Goal: Task Accomplishment & Management: Use online tool/utility

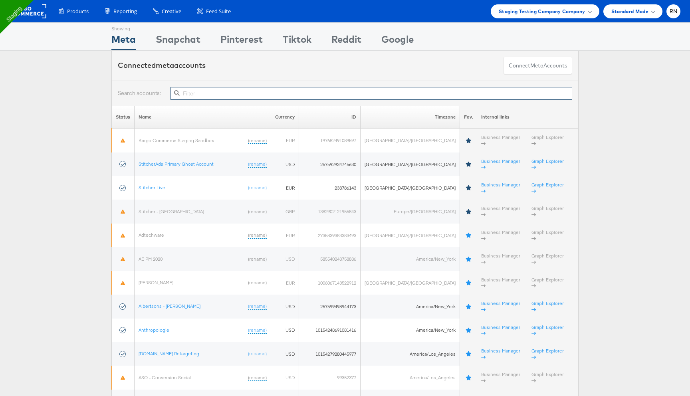
paste input "10154782784169717"
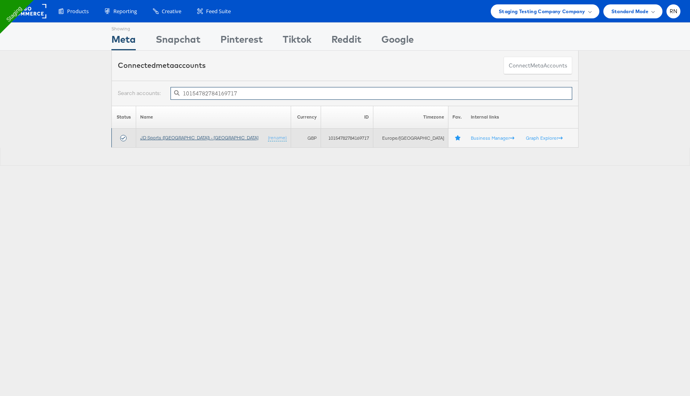
type input "10154782784169717"
click at [174, 139] on link "JD Sports (UK) - SA" at bounding box center [199, 138] width 118 height 6
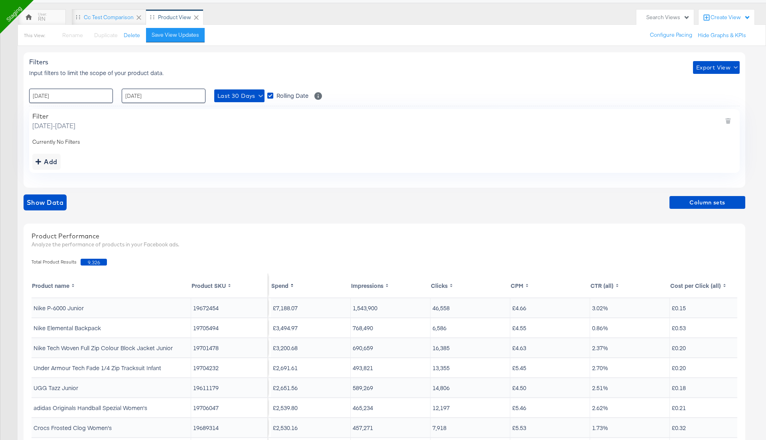
scroll to position [67, 0]
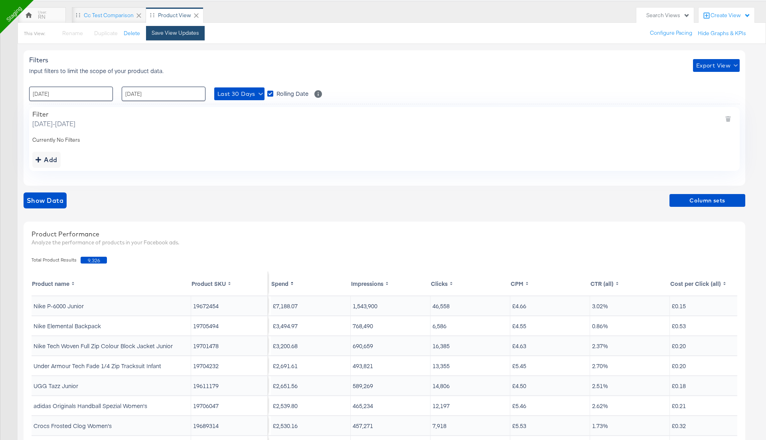
click at [188, 35] on div "Save View Updates" at bounding box center [176, 33] width 48 height 8
click at [720, 63] on span "Export View" at bounding box center [717, 66] width 40 height 10
click at [704, 102] on icon at bounding box center [702, 100] width 5 height 5
click at [40, 15] on div "RN" at bounding box center [42, 17] width 8 height 8
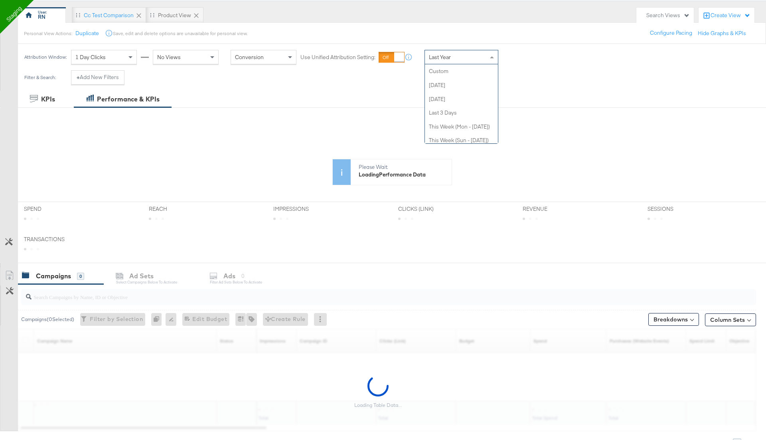
click at [444, 59] on span "Last Year" at bounding box center [440, 56] width 22 height 7
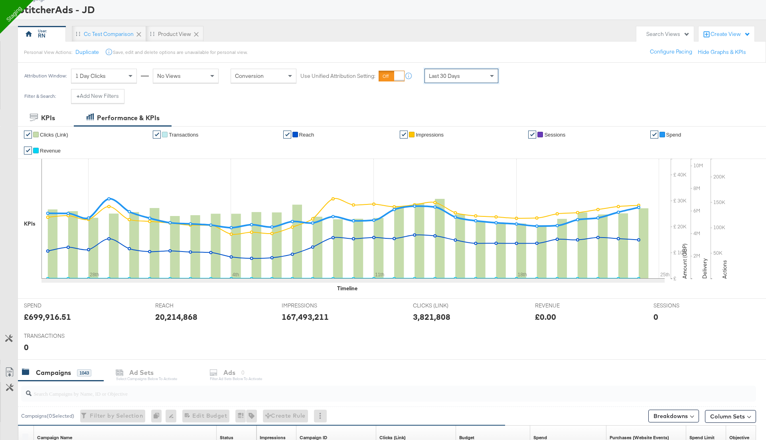
scroll to position [45, 0]
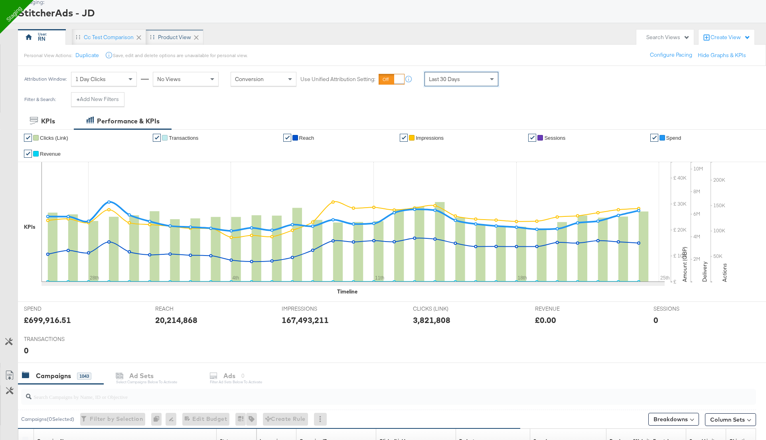
click at [170, 32] on div "Product View" at bounding box center [174, 37] width 57 height 16
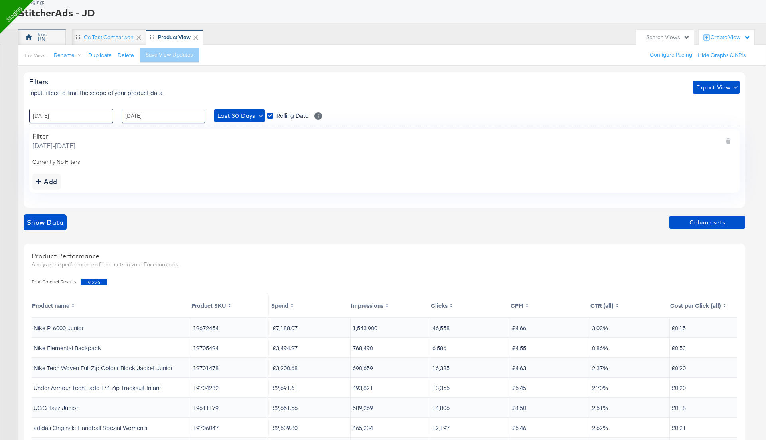
click at [48, 35] on div "RN" at bounding box center [42, 37] width 48 height 16
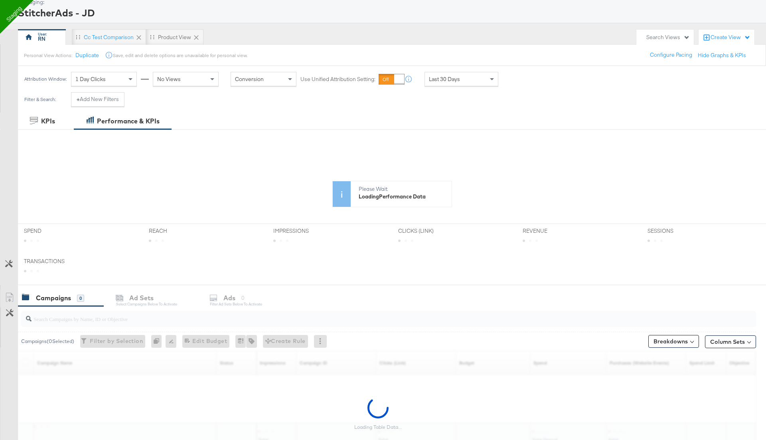
click at [466, 80] on div "Last 30 Days" at bounding box center [461, 79] width 73 height 14
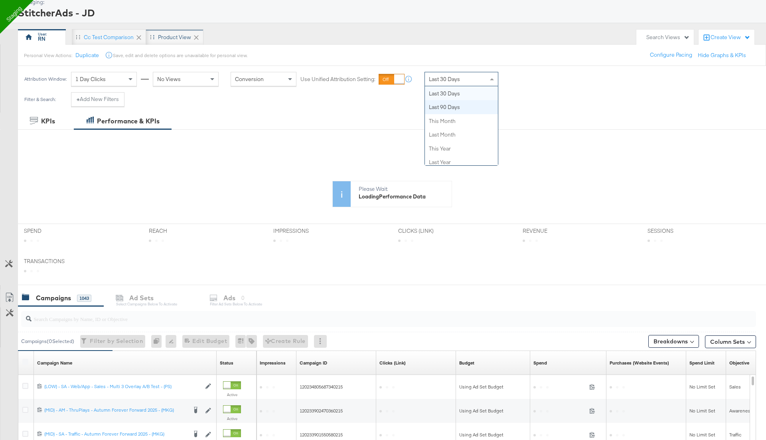
click at [176, 38] on div "Product View" at bounding box center [174, 38] width 33 height 8
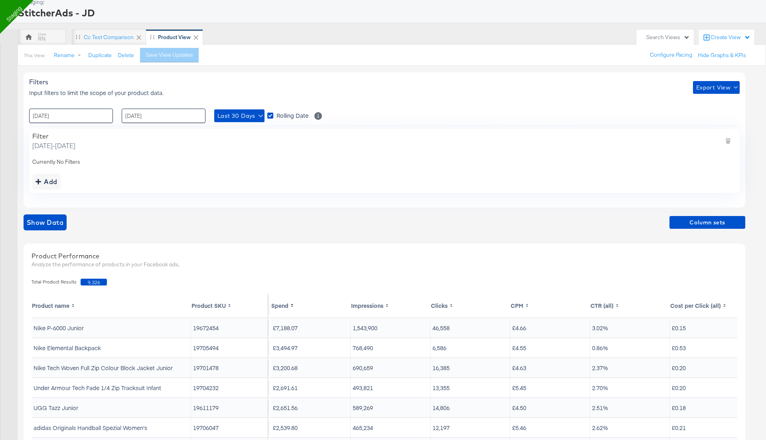
drag, startPoint x: 77, startPoint y: 144, endPoint x: 196, endPoint y: 145, distance: 119.0
click at [75, 145] on span "Tuesday, August 26 2025 - Wednesday, September 24 2025" at bounding box center [53, 145] width 43 height 9
click at [50, 41] on div "RN" at bounding box center [42, 37] width 48 height 16
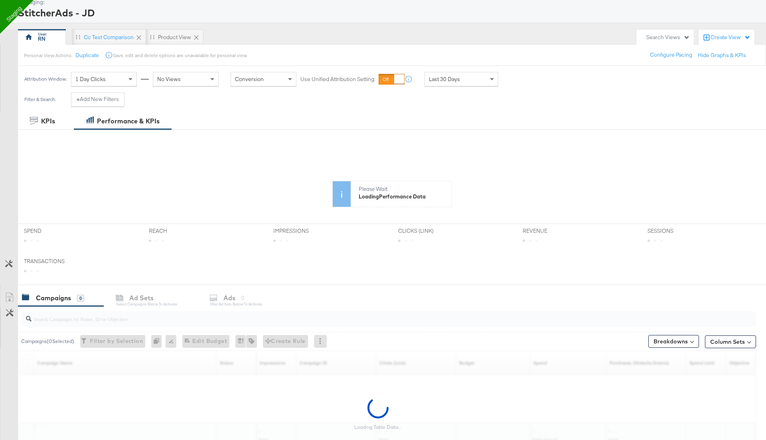
click at [462, 81] on div "Last 30 Days" at bounding box center [461, 79] width 73 height 14
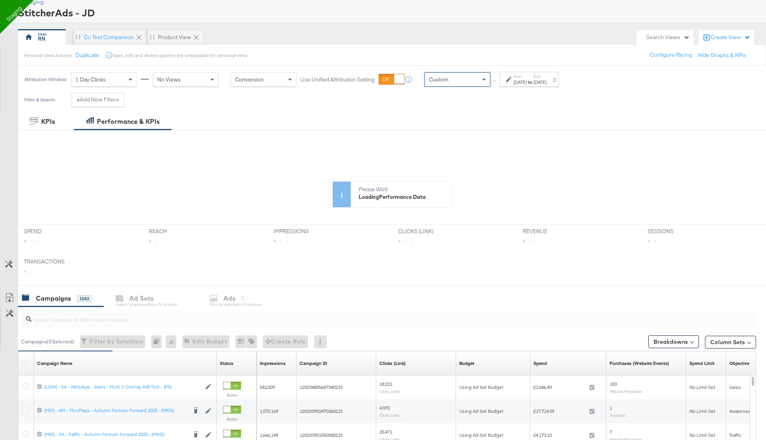
click at [527, 79] on div "Sep 25th 2025" at bounding box center [520, 82] width 13 height 6
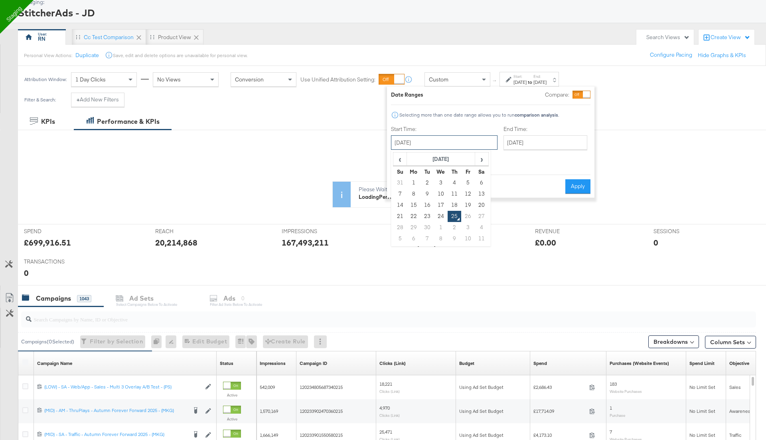
click at [424, 145] on input "September 25th 2025" at bounding box center [444, 142] width 107 height 14
click at [399, 160] on span "‹" at bounding box center [400, 159] width 12 height 12
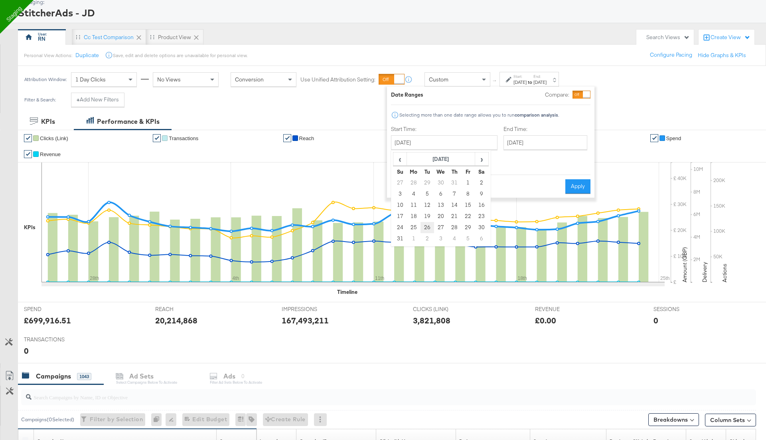
click at [428, 226] on td "26" at bounding box center [428, 227] width 14 height 11
type input "August 26th 2025"
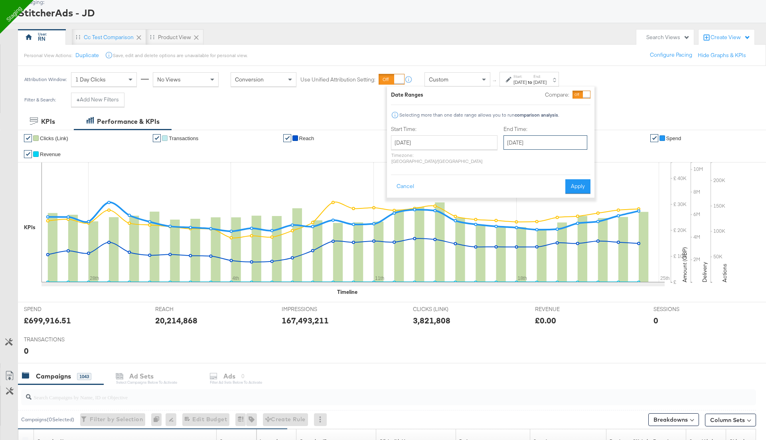
click at [514, 143] on input "September 25th 2025" at bounding box center [546, 142] width 84 height 14
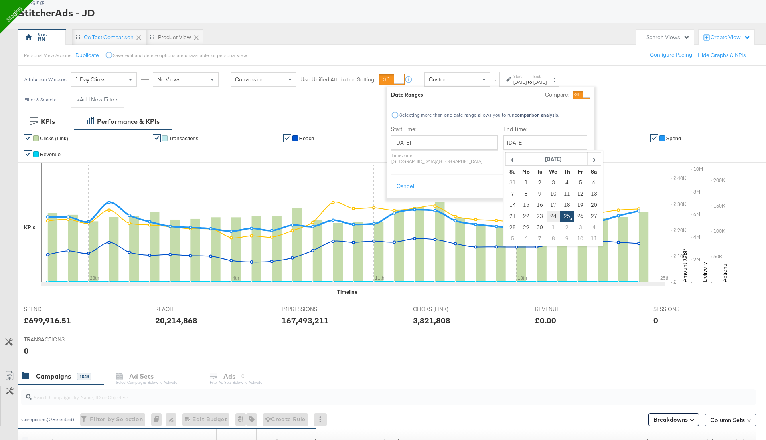
click at [547, 213] on td "24" at bounding box center [554, 216] width 14 height 11
type input "September 24th 2025"
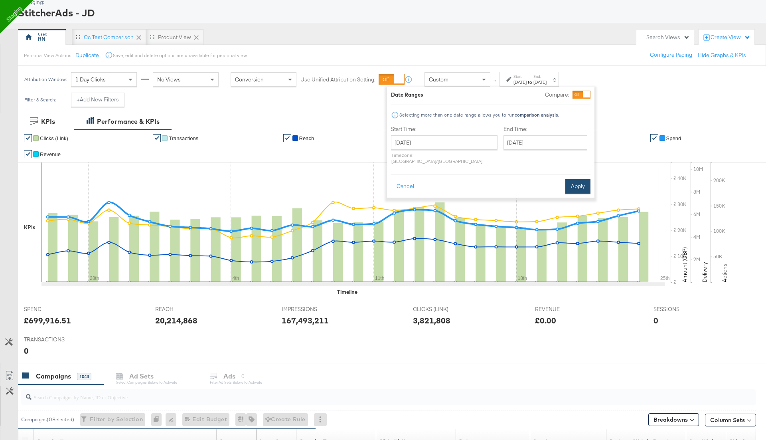
click at [580, 181] on button "Apply" at bounding box center [578, 186] width 25 height 14
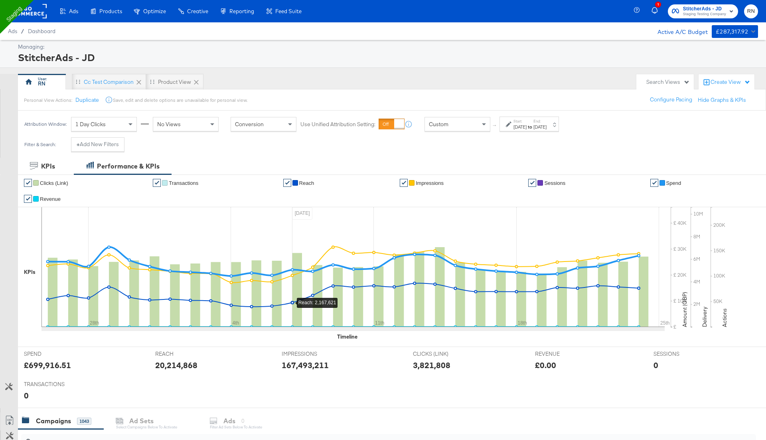
click at [467, 121] on div "Custom" at bounding box center [457, 124] width 65 height 14
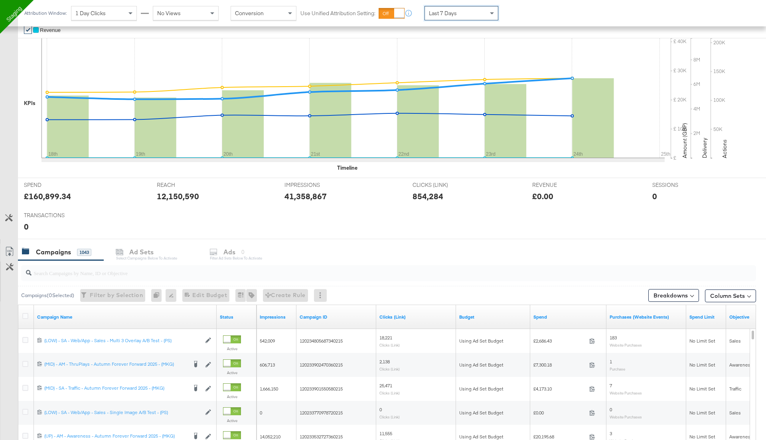
scroll to position [172, 0]
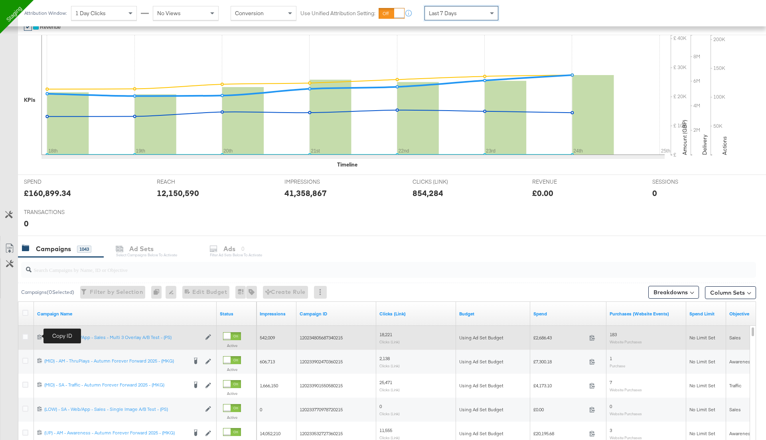
click at [40, 336] on icon at bounding box center [40, 337] width 4 height 5
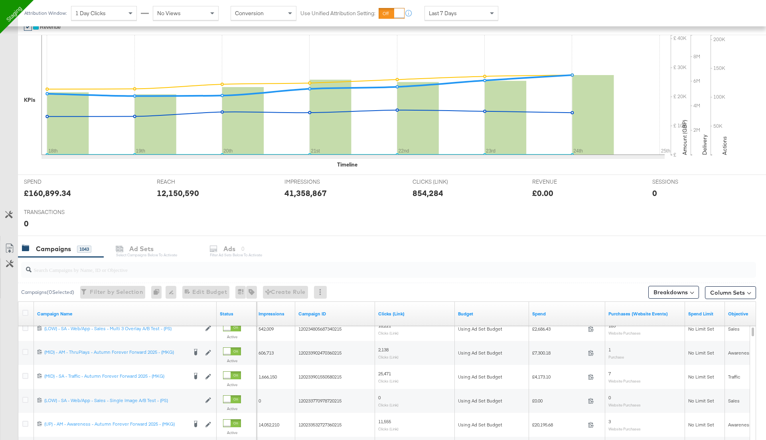
click at [141, 269] on input "search" at bounding box center [360, 267] width 657 height 16
paste input "120234805687340215"
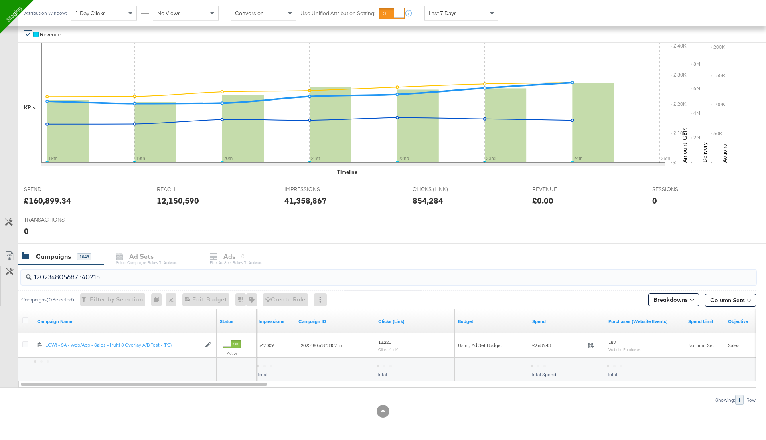
scroll to position [162, 0]
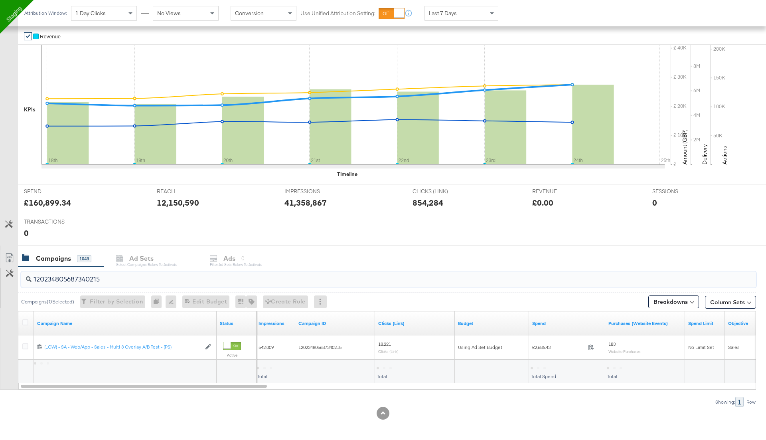
type input "120234805687340215"
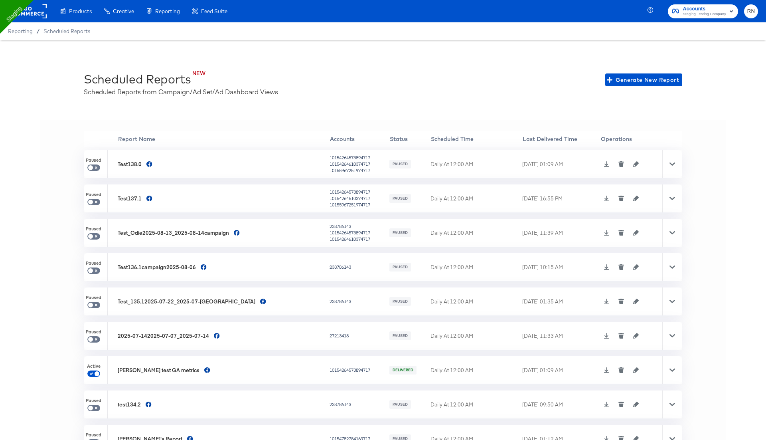
click at [38, 18] on div at bounding box center [28, 11] width 37 height 22
click at [33, 11] on rect at bounding box center [28, 11] width 37 height 14
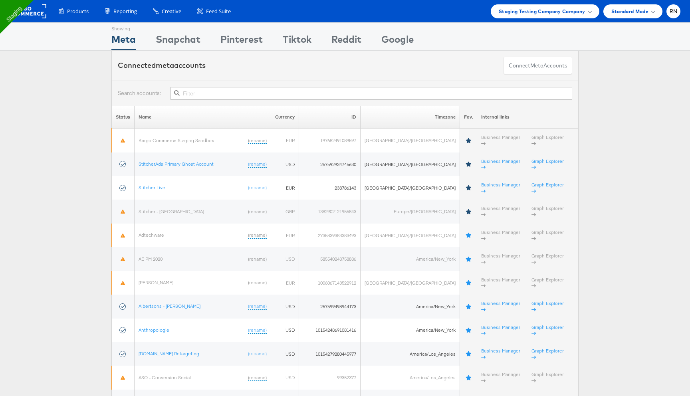
click at [269, 95] on input "text" at bounding box center [371, 93] width 402 height 13
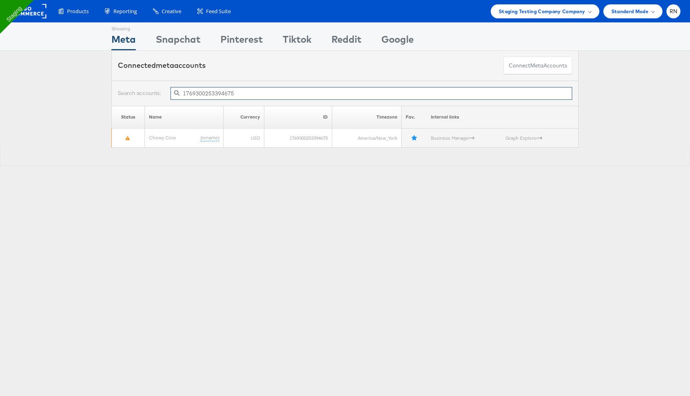
drag, startPoint x: 239, startPoint y: 99, endPoint x: 17, endPoint y: 98, distance: 221.6
click at [17, 98] on div "1769300253394675 Status Name Currency ID Timezone Fav. Internal links Chewy Cor…" at bounding box center [345, 123] width 690 height 85
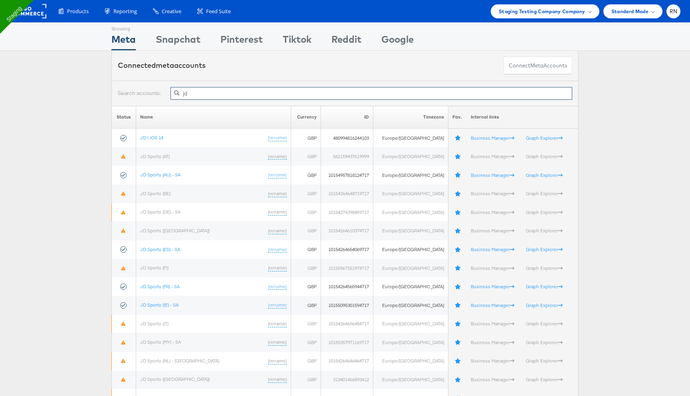
type input "j"
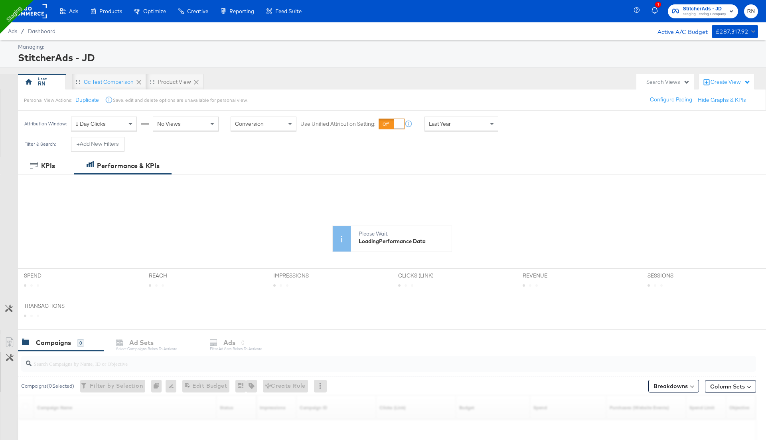
click at [42, 84] on div "RN" at bounding box center [42, 84] width 8 height 8
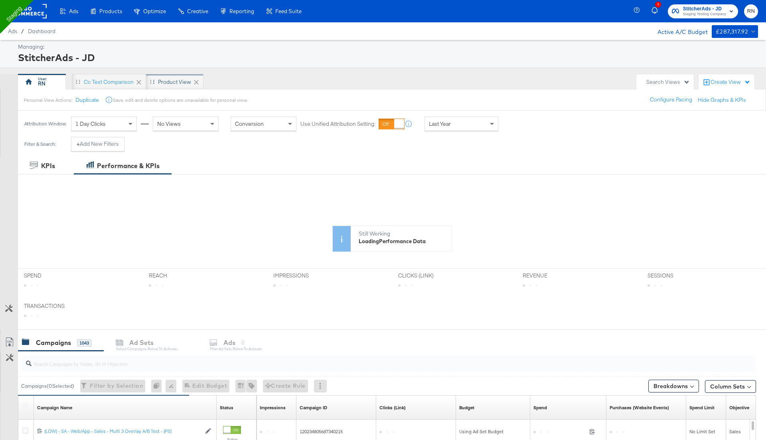
click at [171, 82] on div "Product View" at bounding box center [174, 82] width 33 height 8
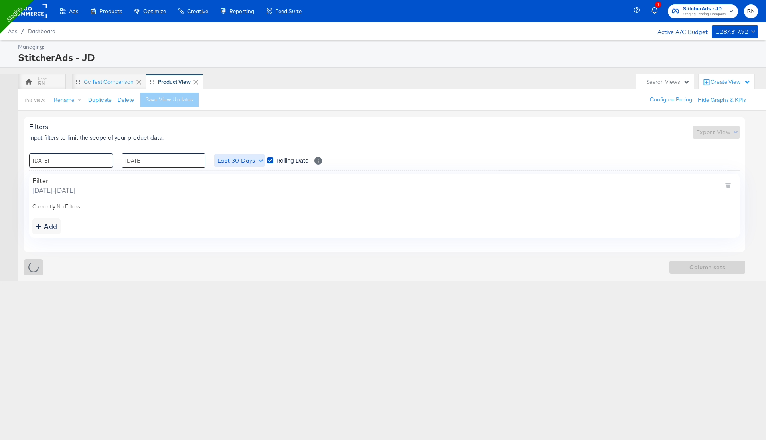
click at [246, 162] on span "Last 30 Days" at bounding box center [240, 161] width 44 height 10
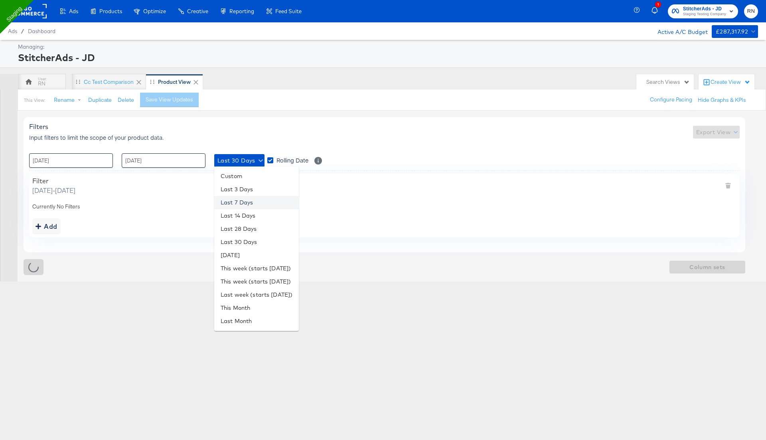
click at [251, 203] on li "Last 7 Days" at bounding box center [256, 202] width 85 height 13
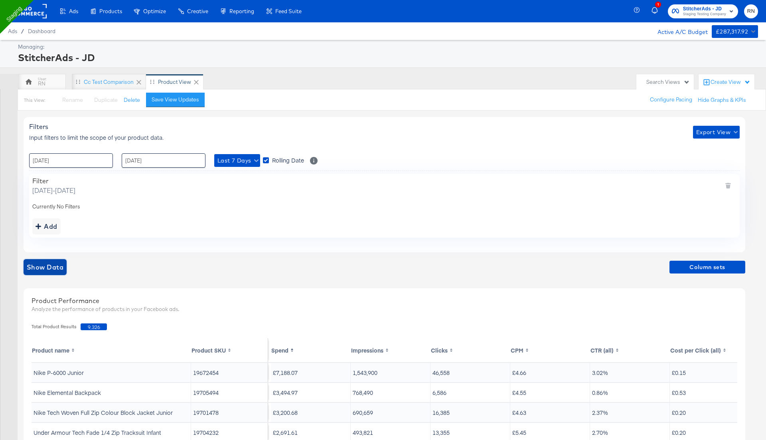
click at [51, 259] on button "Show Data" at bounding box center [45, 267] width 43 height 16
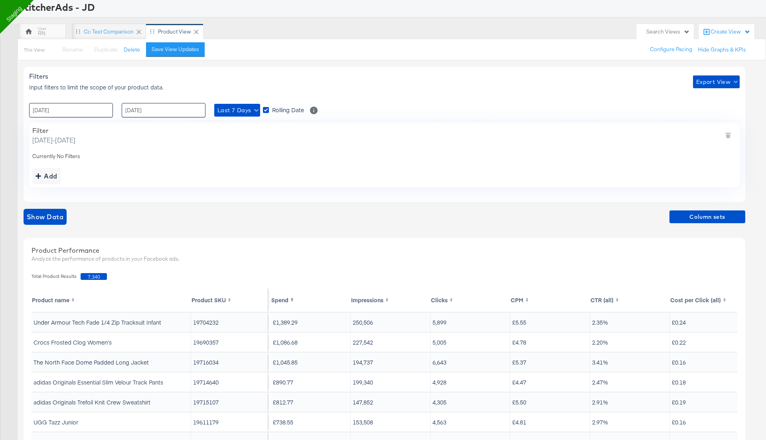
scroll to position [66, 0]
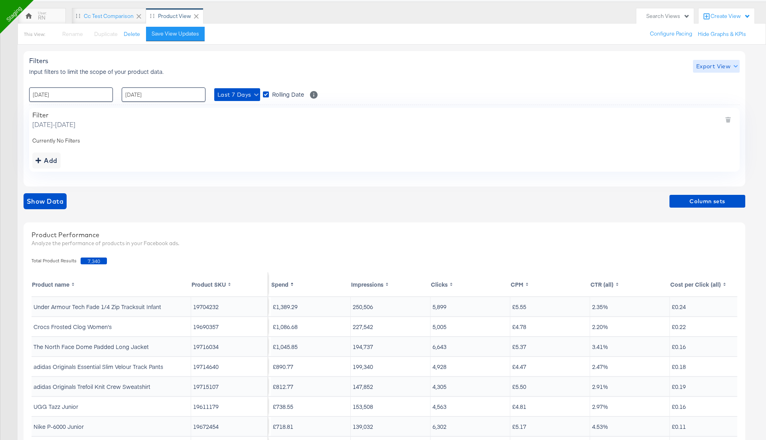
click at [717, 67] on span "Export View" at bounding box center [717, 66] width 40 height 10
click at [710, 103] on div at bounding box center [714, 103] width 31 height 8
click at [46, 164] on div "Add" at bounding box center [47, 160] width 22 height 11
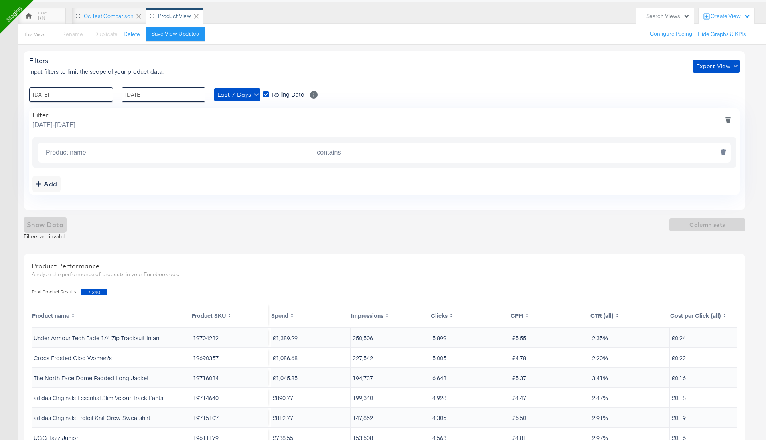
click at [245, 152] on input "Product name" at bounding box center [156, 153] width 226 height 16
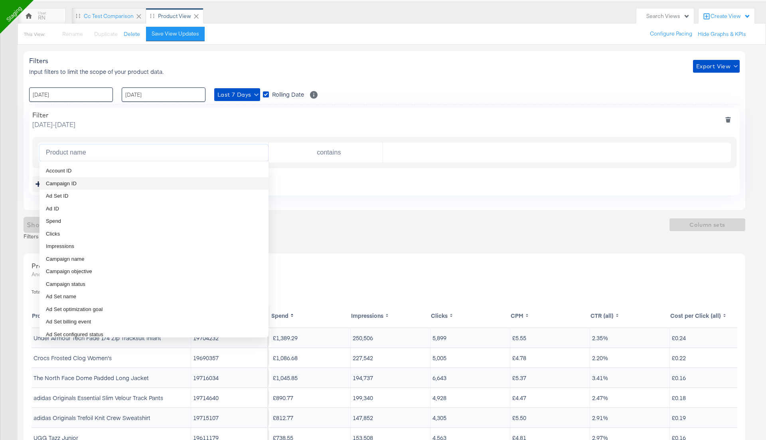
click at [152, 181] on li "Campaign ID" at bounding box center [154, 183] width 229 height 13
type input "Campaign ID"
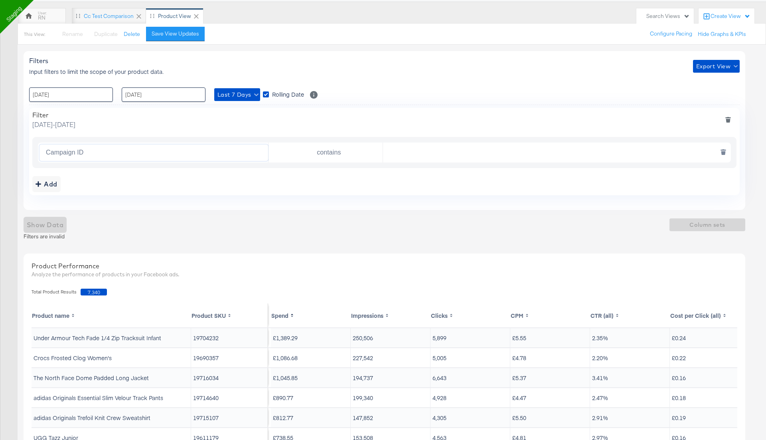
click at [401, 145] on input "text" at bounding box center [555, 153] width 344 height 16
paste input "120234805687340215"
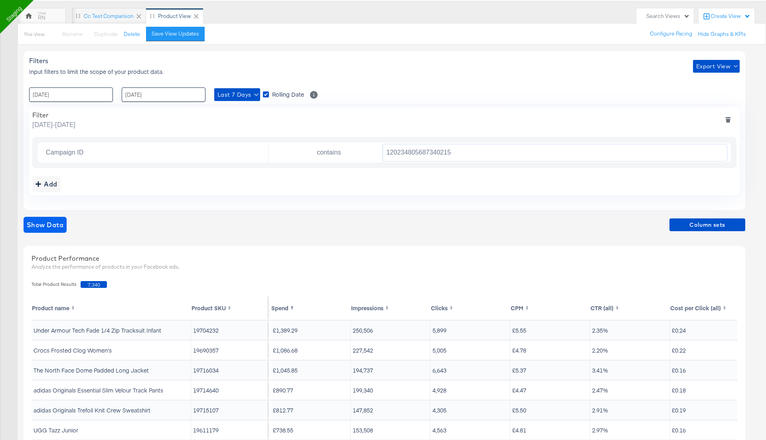
type input "120234805687340215"
click at [61, 222] on span "Show Data" at bounding box center [45, 224] width 37 height 11
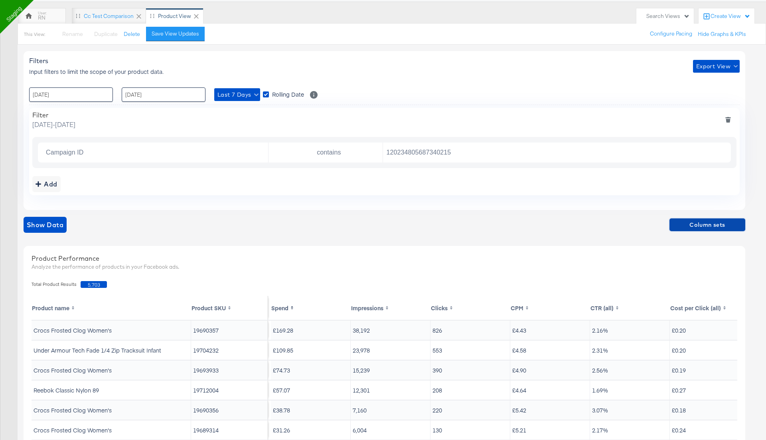
click at [690, 225] on span "Column sets" at bounding box center [707, 225] width 69 height 10
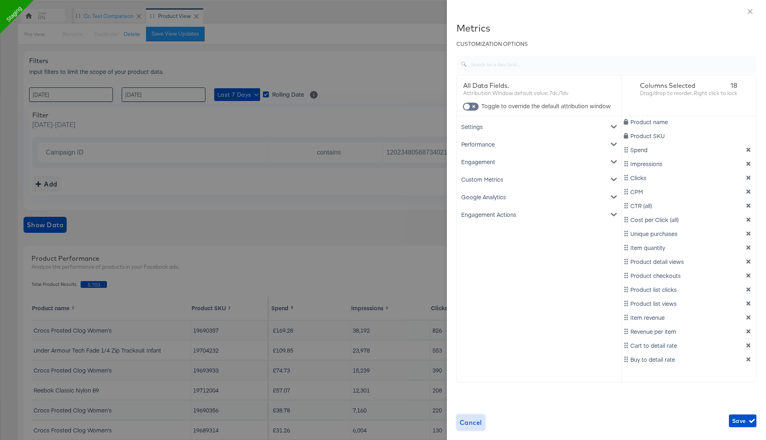
click at [467, 423] on span "Cancel" at bounding box center [471, 422] width 22 height 11
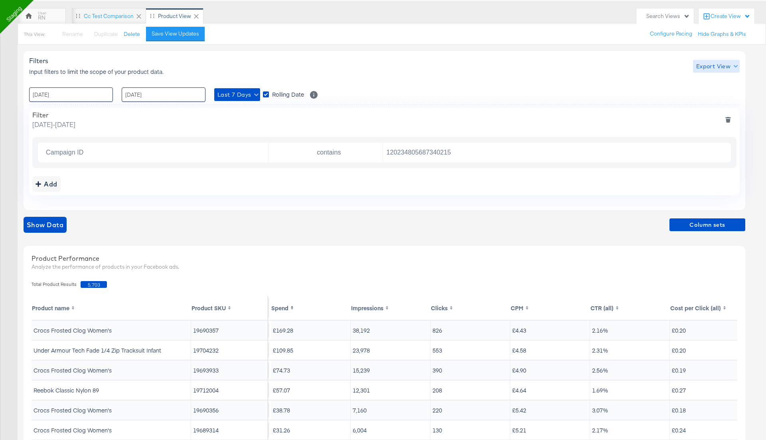
click at [713, 61] on span "Export View" at bounding box center [717, 66] width 40 height 10
click at [708, 105] on div at bounding box center [714, 103] width 31 height 8
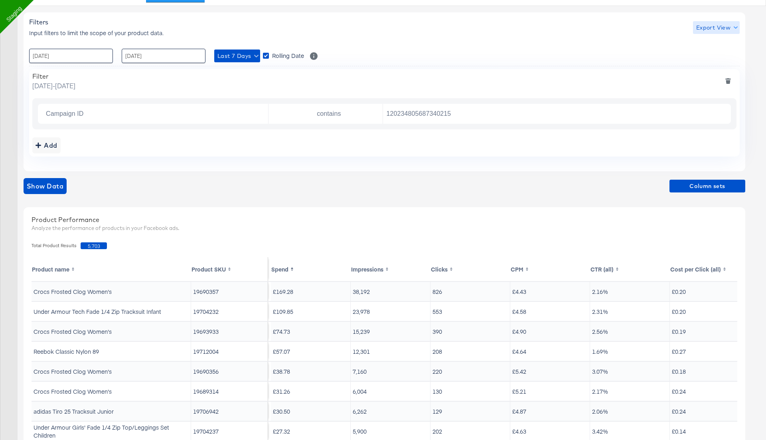
scroll to position [112, 0]
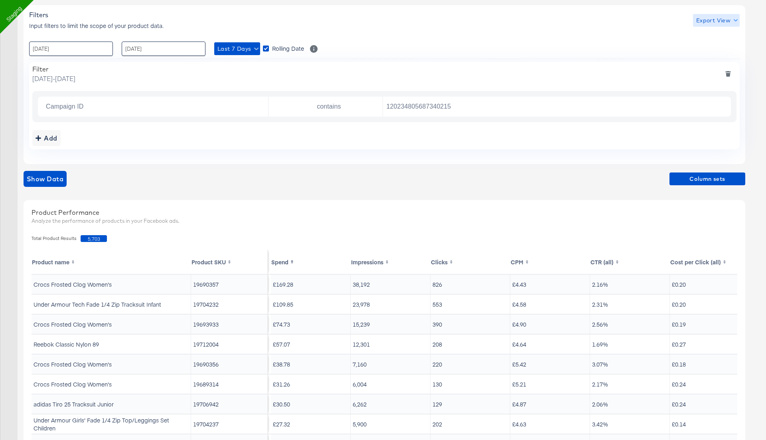
click at [711, 23] on span "Export View" at bounding box center [717, 21] width 40 height 10
click at [710, 52] on span "Bulk Export" at bounding box center [714, 53] width 31 height 17
click at [207, 285] on td "19690357" at bounding box center [229, 284] width 77 height 19
copy td "19690357"
